Goal: Information Seeking & Learning: Learn about a topic

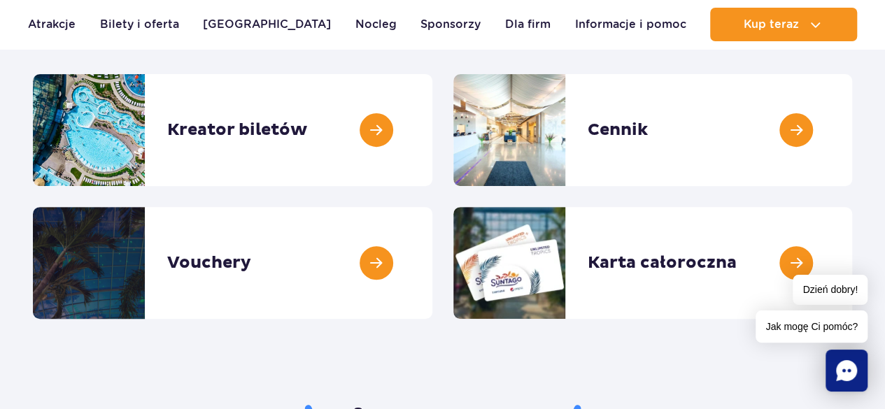
scroll to position [280, 0]
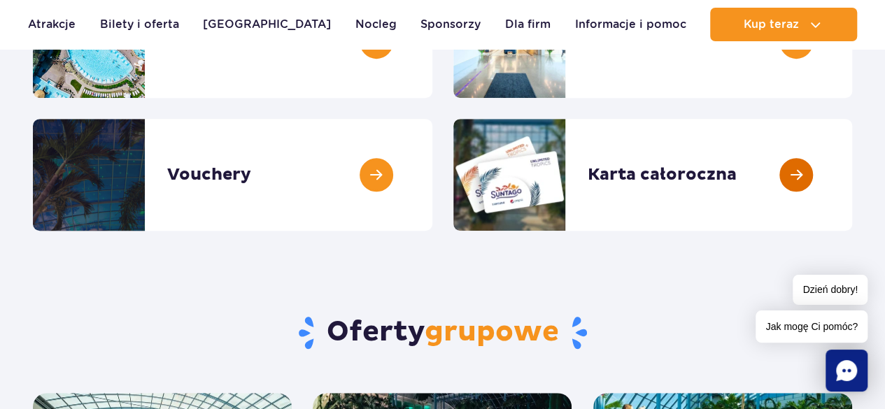
click at [852, 173] on link at bounding box center [852, 175] width 0 height 112
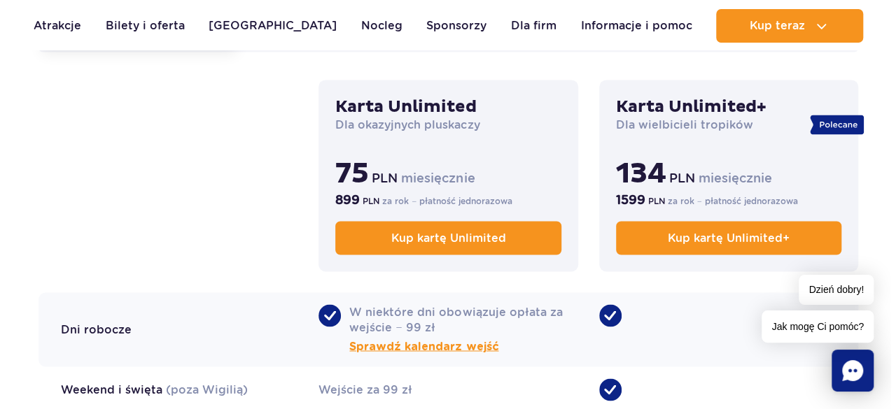
scroll to position [1119, 0]
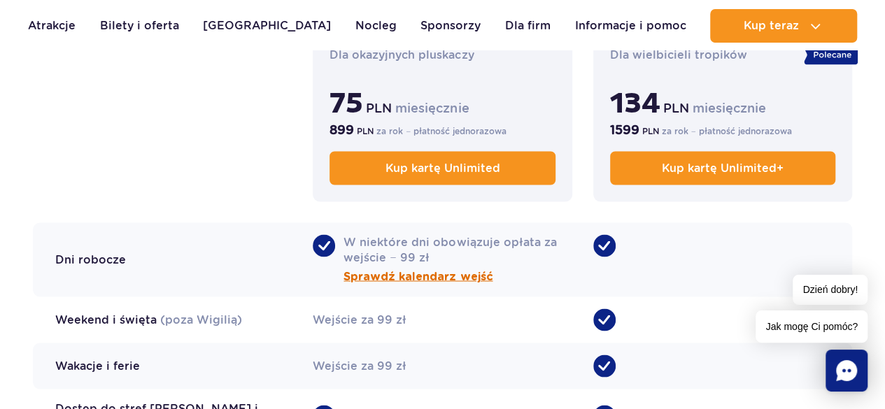
click at [437, 276] on span "Sprawdź kalendarz wejść" at bounding box center [418, 276] width 149 height 17
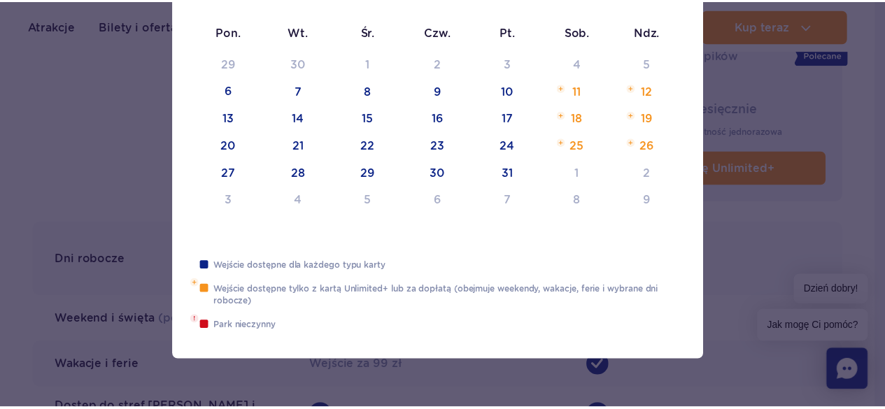
scroll to position [0, 0]
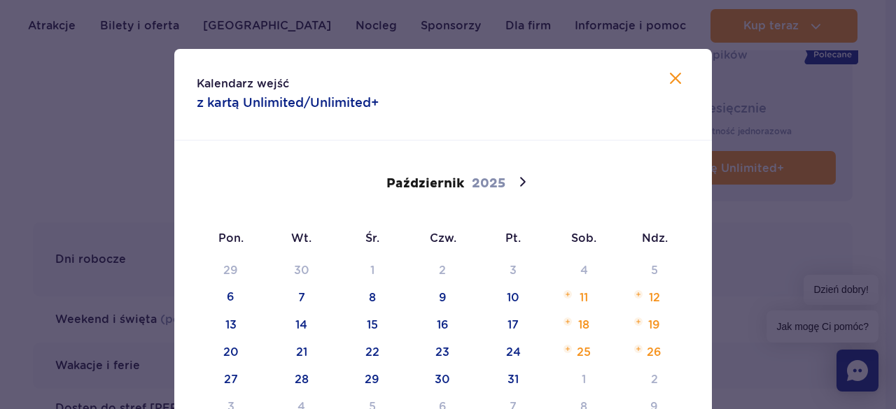
click at [669, 80] on icon at bounding box center [675, 78] width 17 height 17
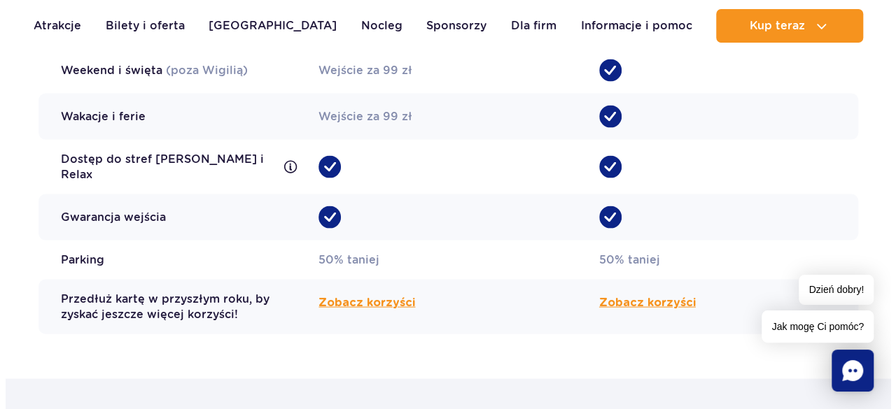
scroll to position [1399, 0]
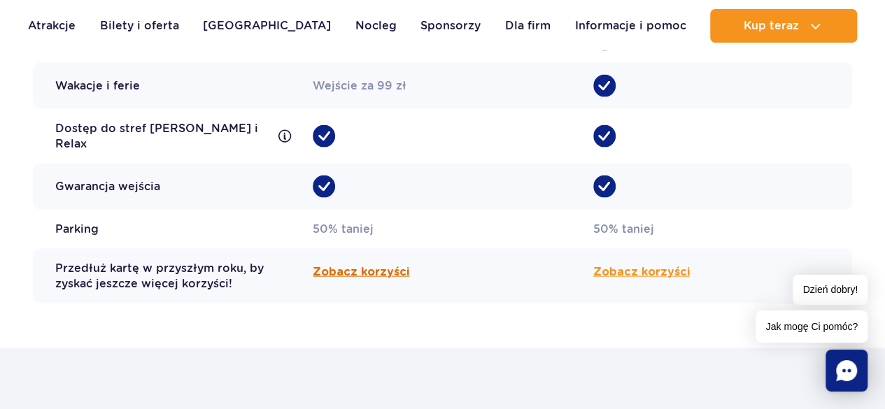
click at [343, 264] on span "Zobacz korzyści" at bounding box center [361, 272] width 97 height 17
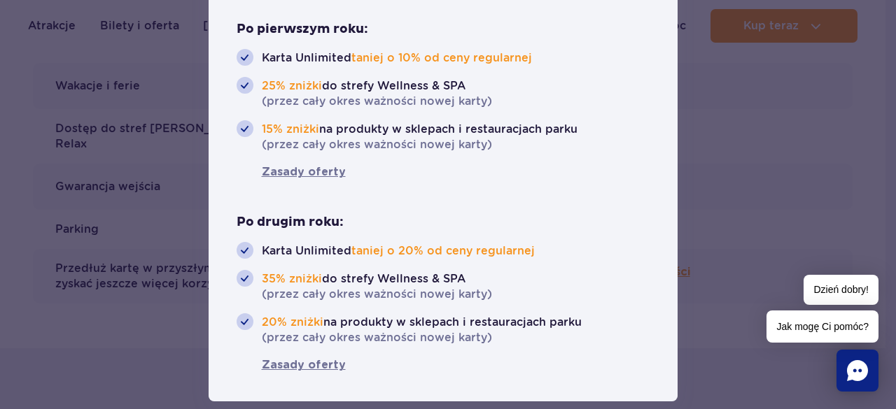
scroll to position [143, 0]
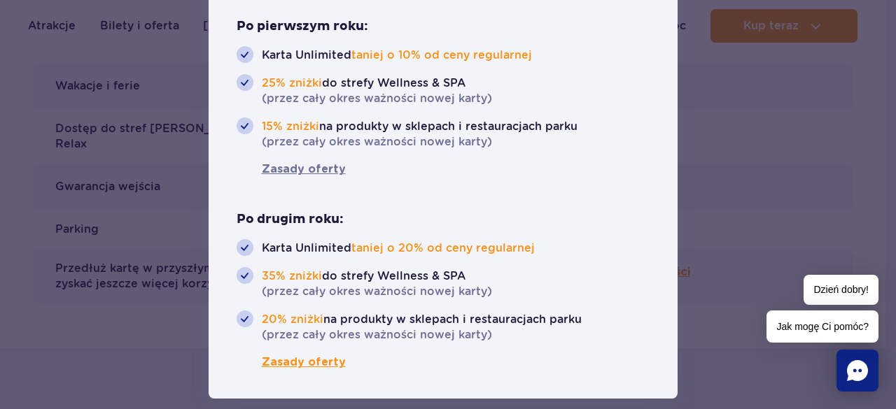
click at [299, 360] on span "Zasady oferty" at bounding box center [290, 362] width 109 height 17
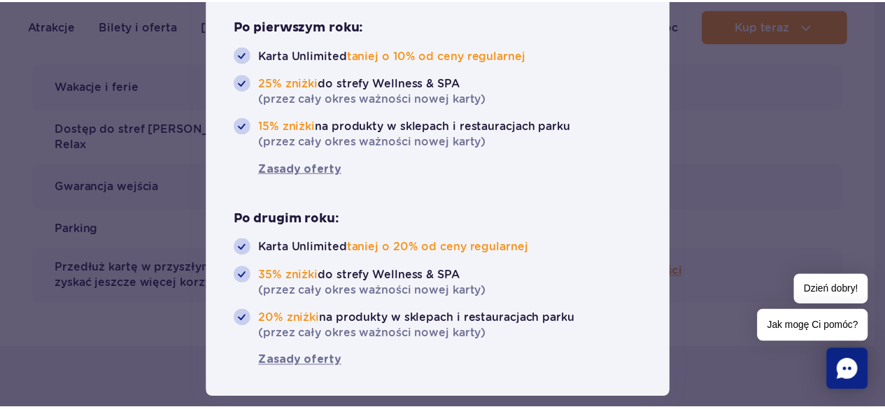
scroll to position [0, 0]
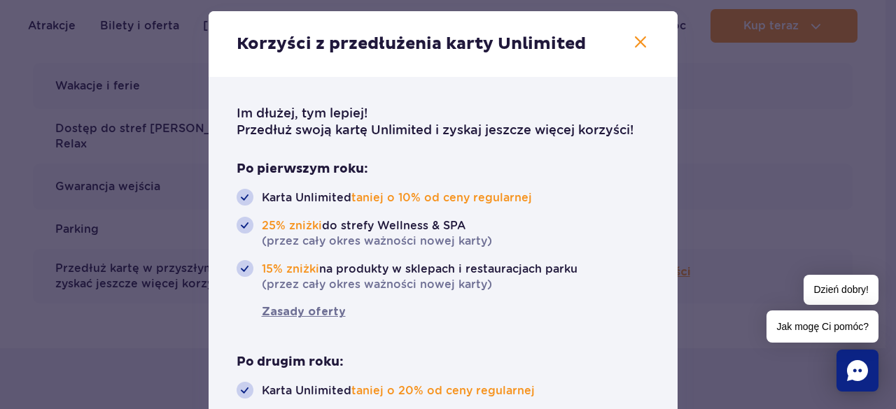
click at [633, 44] on icon "button" at bounding box center [640, 42] width 17 height 17
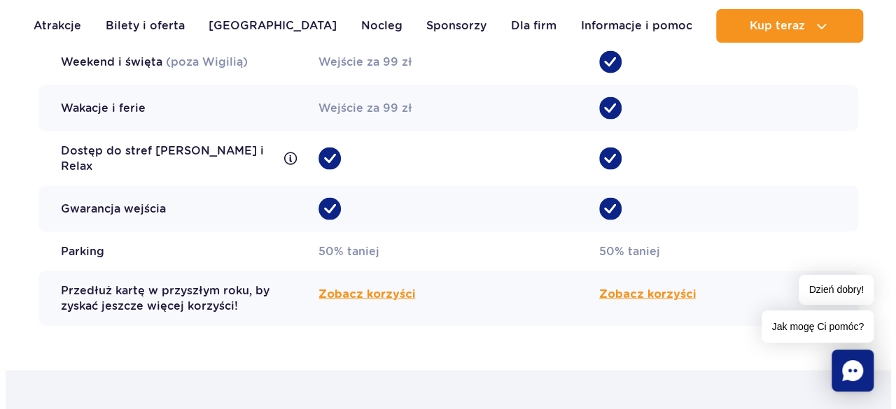
scroll to position [1399, 0]
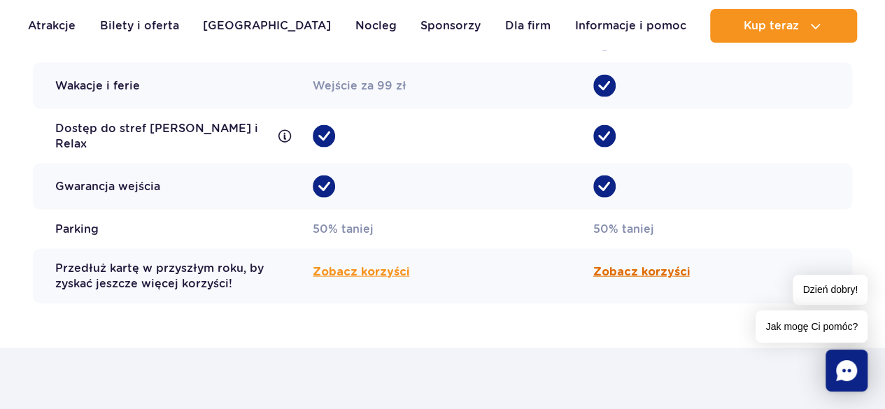
click at [621, 267] on span "Zobacz korzyści" at bounding box center [641, 272] width 97 height 17
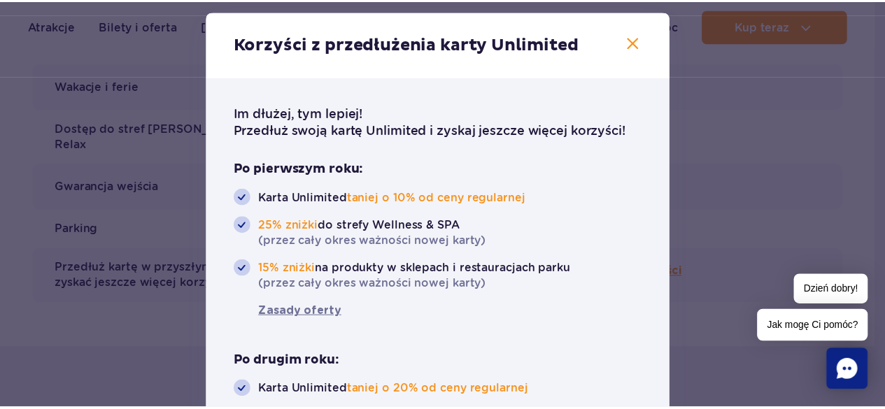
scroll to position [0, 0]
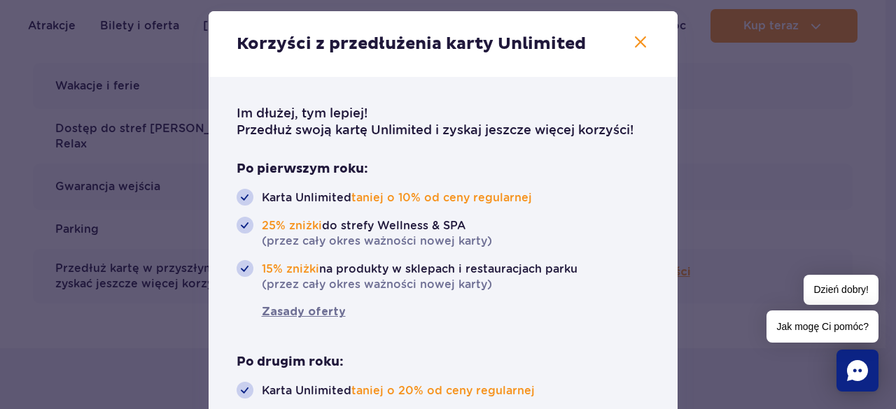
click at [632, 40] on icon "button" at bounding box center [640, 42] width 17 height 17
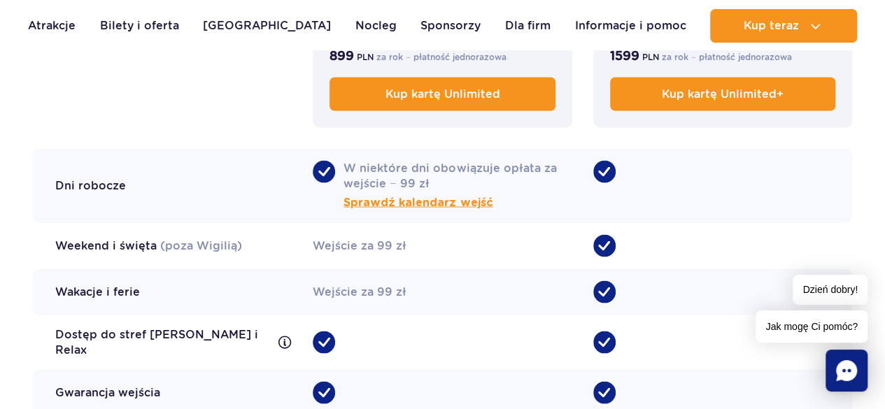
scroll to position [1189, 0]
